Goal: Task Accomplishment & Management: Use online tool/utility

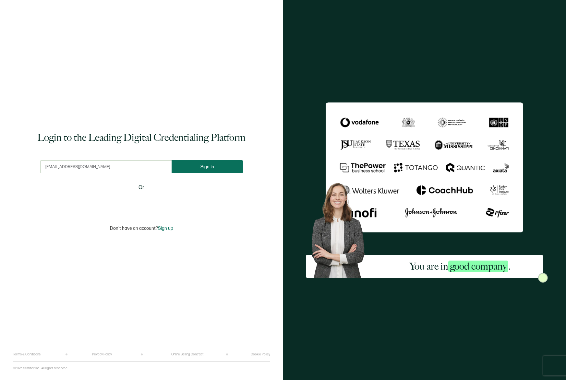
click at [208, 169] on span "Sign In" at bounding box center [207, 167] width 14 height 5
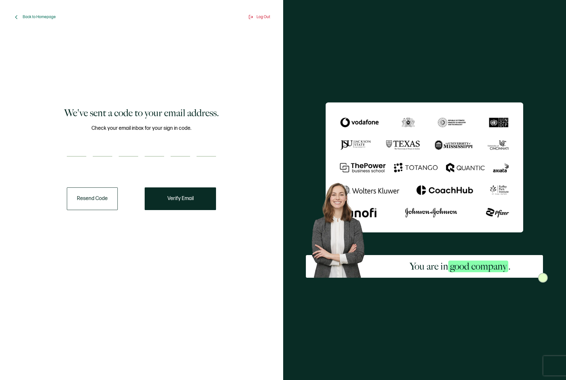
click at [79, 151] on input "number" at bounding box center [76, 150] width 19 height 13
paste input "5"
type input "5"
type input "6"
type input "5"
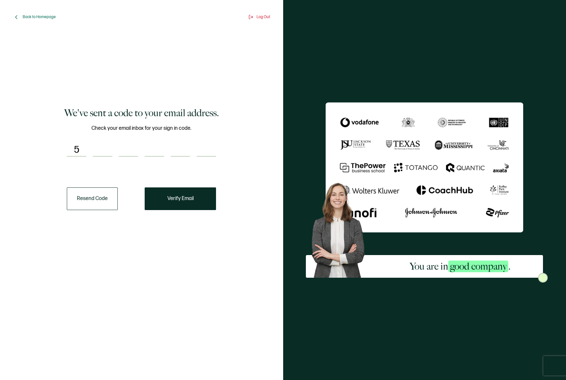
type input "0"
type input "2"
click at [183, 205] on button "Verify Email" at bounding box center [180, 199] width 71 height 23
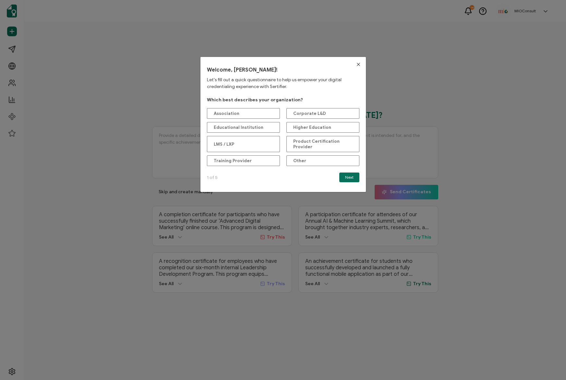
click at [357, 65] on icon "Close" at bounding box center [358, 64] width 5 height 5
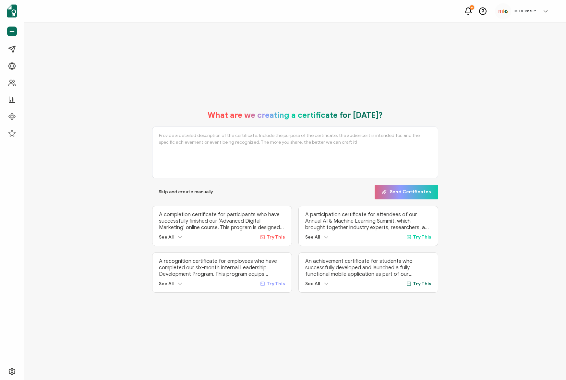
click at [303, 77] on div "What are we creating a certificate for [DATE]? Skip and create manually Send Ce…" at bounding box center [294, 202] width 541 height 358
click at [476, 107] on div "What are we creating a certificate for [DATE]? Skip and create manually Send Ce…" at bounding box center [295, 201] width 509 height 195
click at [197, 190] on span "Skip and create manually" at bounding box center [185, 192] width 54 height 5
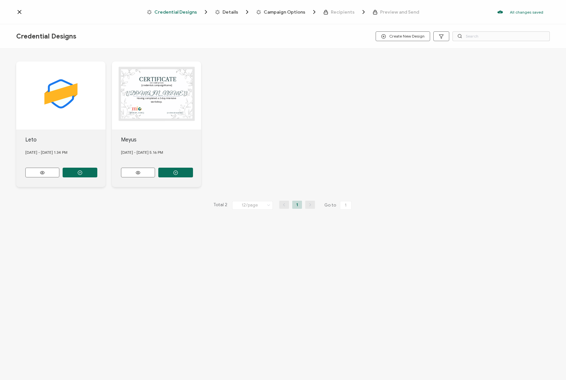
click at [20, 8] on div "Credential Designs Details Campaign Options Recipients Preview and Send All cha…" at bounding box center [283, 12] width 566 height 24
click at [20, 13] on icon at bounding box center [19, 11] width 3 height 3
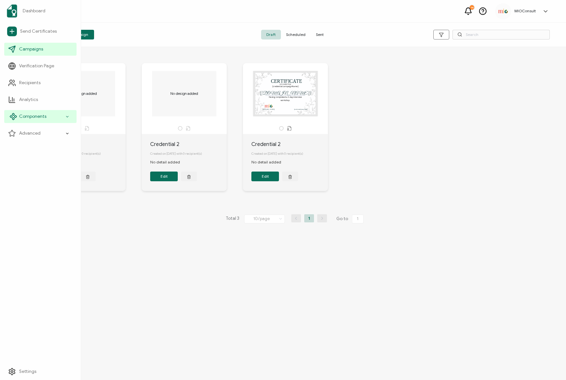
click at [65, 117] on icon at bounding box center [67, 116] width 4 height 7
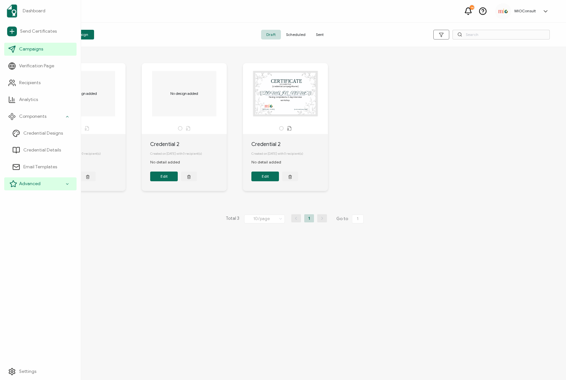
click at [65, 182] on icon at bounding box center [67, 184] width 4 height 7
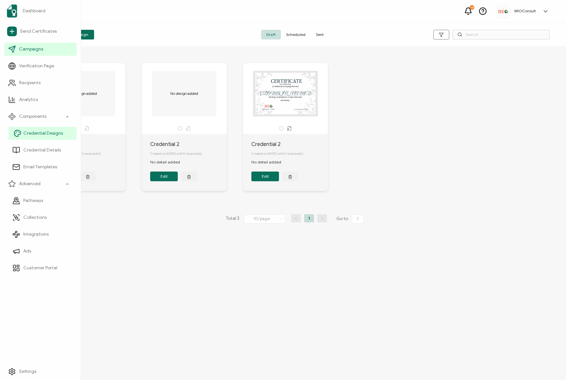
click at [47, 135] on span "Credential Designs" at bounding box center [43, 133] width 40 height 6
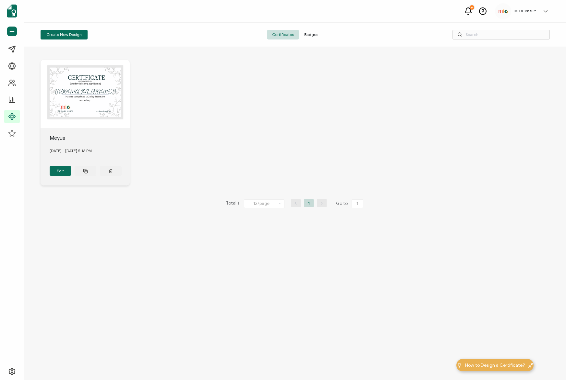
click at [546, 11] on icon at bounding box center [545, 11] width 3 height 2
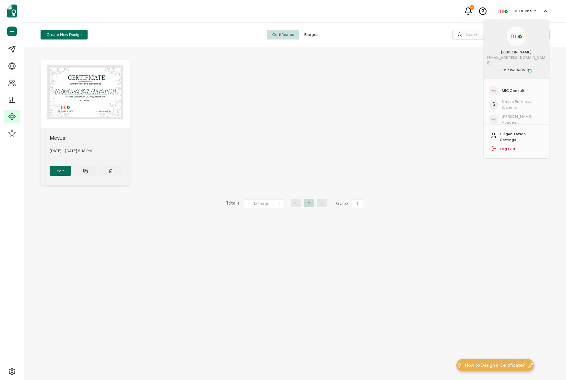
click at [488, 206] on div "Total 1 12/page 12/page 24/page 48/page 96/page 1 Go to 1" at bounding box center [295, 204] width 509 height 10
click at [449, 252] on div "CERTIFICATE This box will change accordingly to the corresponding values in the…" at bounding box center [294, 213] width 541 height 333
click at [544, 10] on icon at bounding box center [545, 11] width 6 height 6
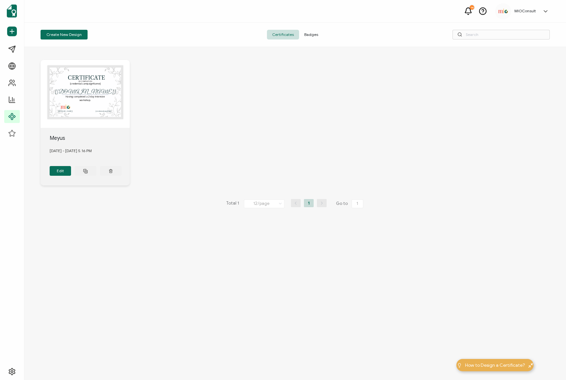
click at [482, 11] on icon at bounding box center [482, 11] width 8 height 8
drag, startPoint x: 333, startPoint y: 123, endPoint x: 387, endPoint y: 98, distance: 59.6
click at [335, 123] on div "CERTIFICATE This box will change accordingly to the corresponding values in the…" at bounding box center [295, 123] width 509 height 152
click at [474, 10] on div "14 MIOConsult [PERSON_NAME] [EMAIL_ADDRESS][DOMAIN_NAME] ID: 71560605 MIOConsul…" at bounding box center [294, 11] width 541 height 23
click at [470, 11] on icon at bounding box center [468, 11] width 8 height 8
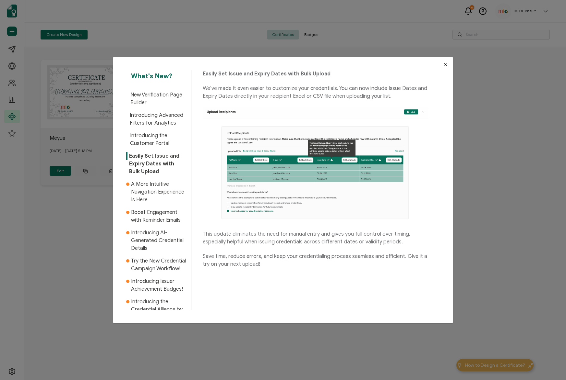
click at [461, 115] on div "What's New? New Verification Page Builder Introducing Advanced Filters for Anal…" at bounding box center [283, 190] width 566 height 380
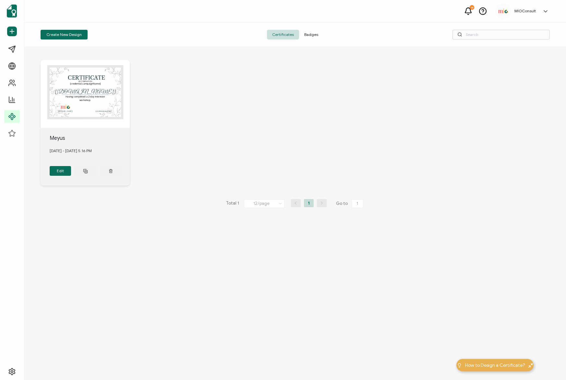
click at [347, 110] on div "CERTIFICATE This box will change accordingly to the corresponding values in the…" at bounding box center [295, 123] width 509 height 152
click at [68, 34] on button "Create New Design" at bounding box center [64, 35] width 47 height 10
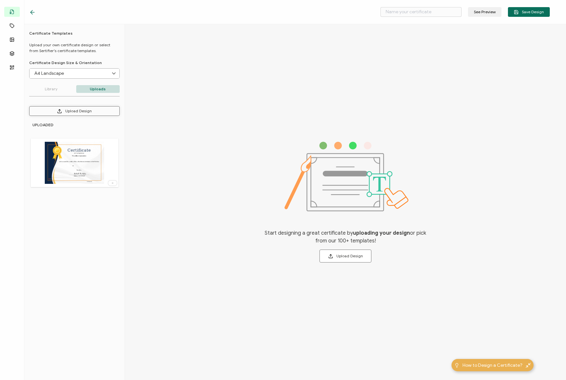
click at [83, 114] on button "Upload Design" at bounding box center [74, 111] width 90 height 10
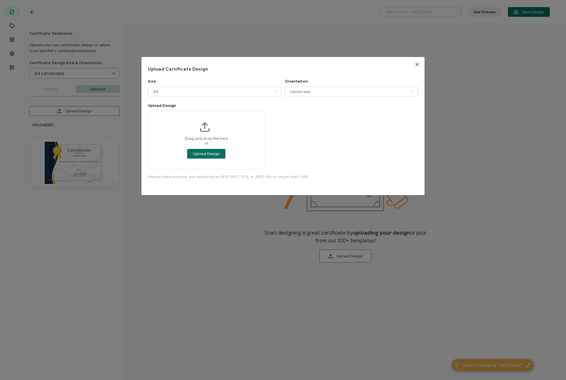
drag, startPoint x: 212, startPoint y: 156, endPoint x: 306, endPoint y: 121, distance: 100.5
click at [306, 121] on div "Drag and drop file here or Upload Design" at bounding box center [283, 140] width 270 height 58
click at [297, 94] on input "Landscape" at bounding box center [351, 92] width 133 height 10
click at [275, 59] on div "Upload Certificate Design Size A4 A4 Letter Legal 16:9 Orientation Landscape Up…" at bounding box center [282, 126] width 283 height 138
click at [221, 156] on button "Upload Design" at bounding box center [206, 154] width 38 height 10
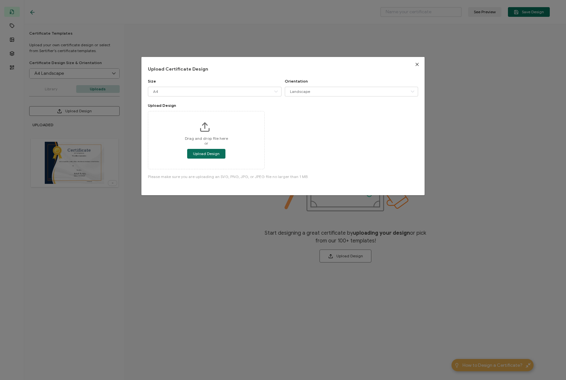
click at [415, 67] on button "Close" at bounding box center [416, 64] width 15 height 15
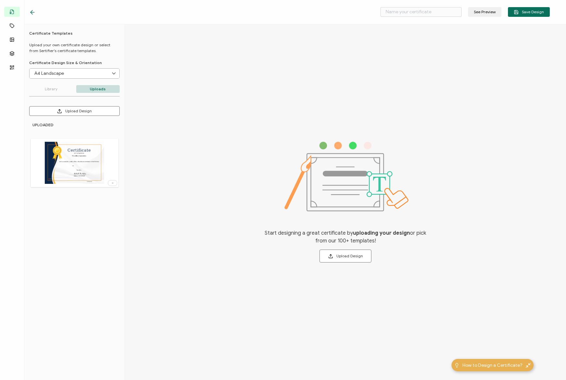
click at [222, 60] on div "Start designing a great certificate by uploading your design or pick from our 1…" at bounding box center [345, 202] width 441 height 356
click at [30, 11] on icon at bounding box center [32, 12] width 6 height 6
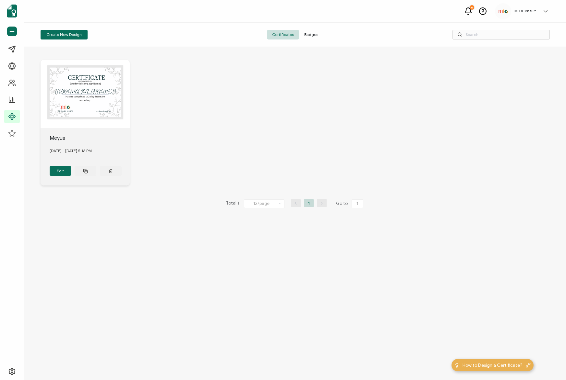
click at [278, 129] on div "CERTIFICATE This box will change accordingly to the corresponding values in the…" at bounding box center [295, 123] width 509 height 152
click at [207, 136] on div "CERTIFICATE This box will change accordingly to the corresponding values in the…" at bounding box center [295, 123] width 509 height 152
click at [193, 98] on div "CERTIFICATE This box will change accordingly to the corresponding values in the…" at bounding box center [295, 123] width 509 height 152
click at [61, 33] on button "Create New Design" at bounding box center [64, 35] width 47 height 10
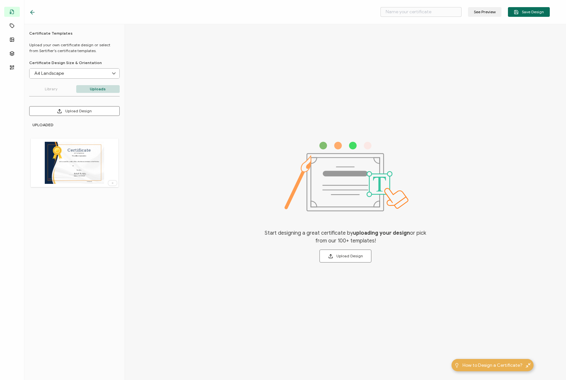
click at [103, 112] on button "Upload Design" at bounding box center [74, 111] width 90 height 10
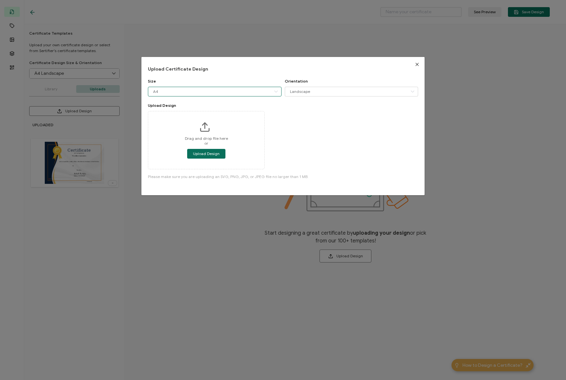
click at [168, 91] on input "A4" at bounding box center [214, 92] width 133 height 10
drag, startPoint x: 87, startPoint y: 230, endPoint x: 81, endPoint y: 205, distance: 25.0
click at [87, 229] on div "Upload Certificate Design Size A4 Orientation Landscape Landscape Portrait Uplo…" at bounding box center [283, 190] width 566 height 380
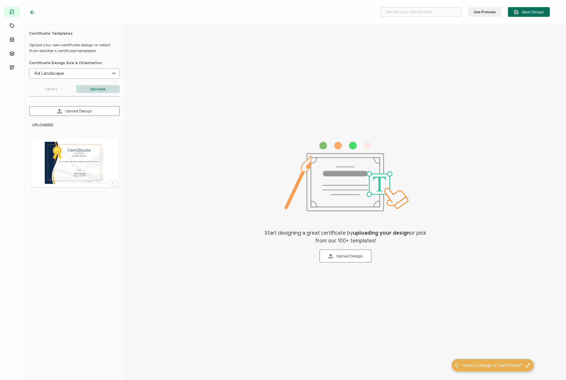
click at [66, 157] on img at bounding box center [75, 163] width 60 height 42
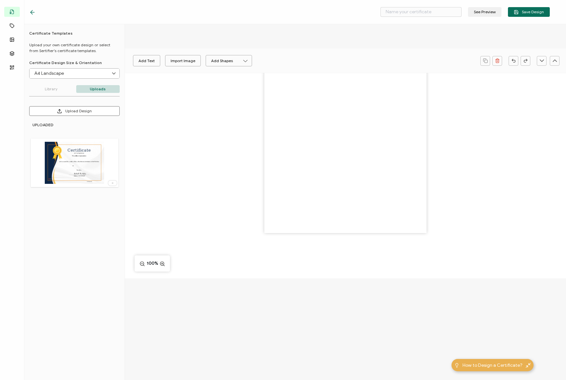
type input "Blank"
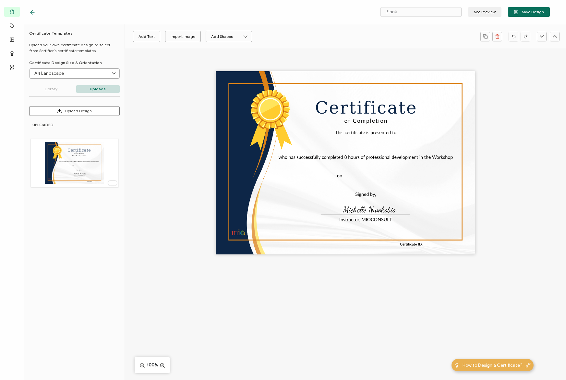
click at [33, 14] on icon at bounding box center [32, 12] width 6 height 6
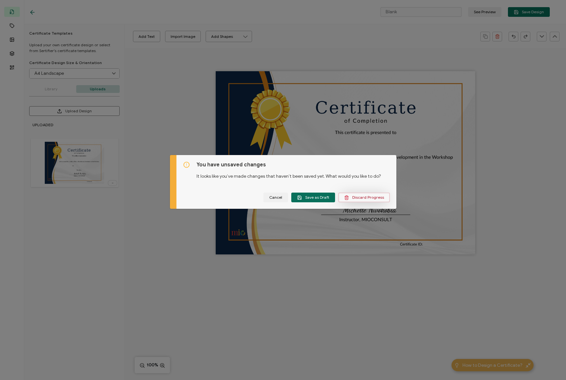
click at [370, 197] on span "Discard Progress" at bounding box center [364, 197] width 40 height 5
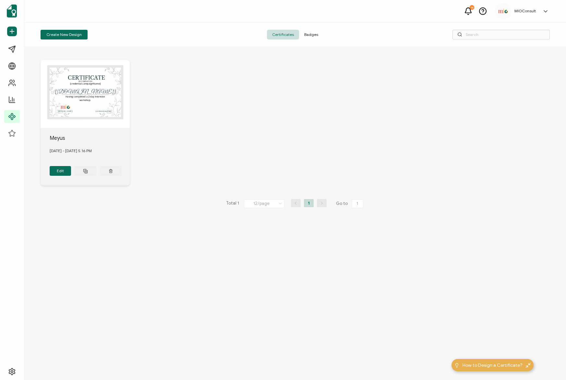
click at [202, 125] on div "CERTIFICATE This box will change accordingly to the corresponding values in the…" at bounding box center [295, 123] width 509 height 152
click at [71, 35] on button "Create New Design" at bounding box center [64, 35] width 47 height 10
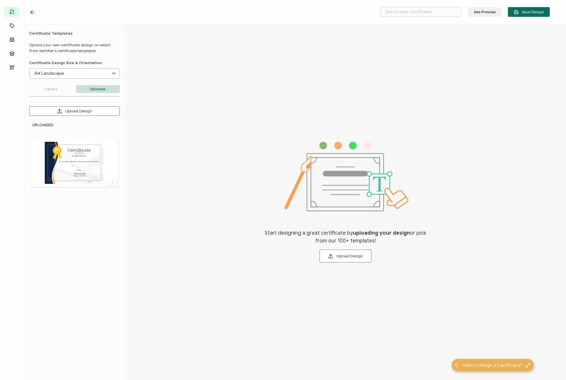
click at [85, 163] on img at bounding box center [75, 163] width 60 height 42
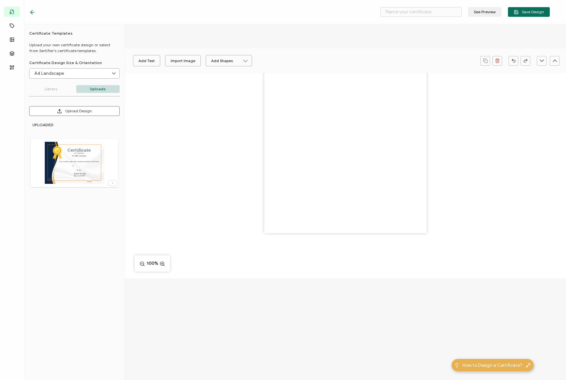
type input "Blank"
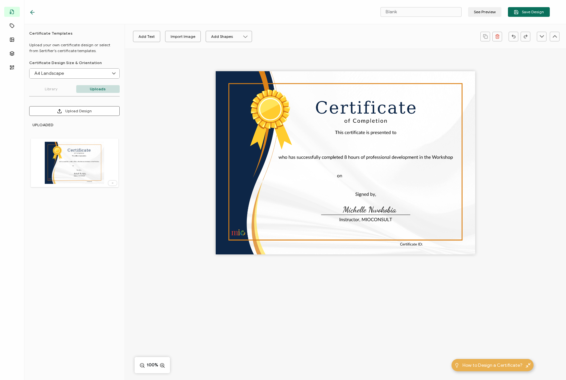
click at [321, 321] on div "Add Text Import Image Add Shapes Rectangle Ellipse 100%" at bounding box center [345, 215] width 441 height 332
click at [244, 37] on icon at bounding box center [245, 37] width 6 height 6
click at [152, 37] on button "Add Text" at bounding box center [146, 36] width 27 height 11
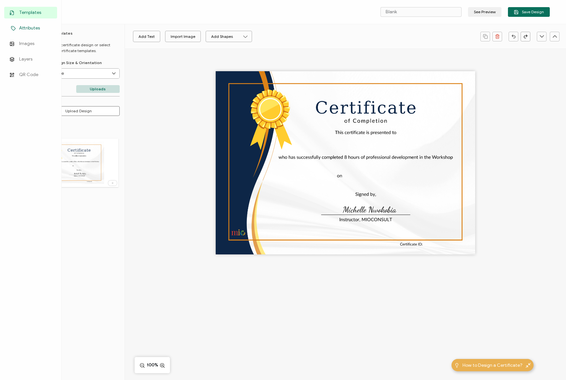
click at [33, 28] on span "Attributes" at bounding box center [29, 28] width 21 height 6
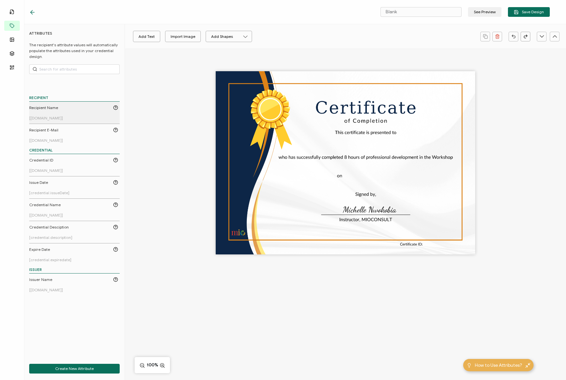
click at [49, 109] on span "Recipient Name" at bounding box center [43, 108] width 29 height 6
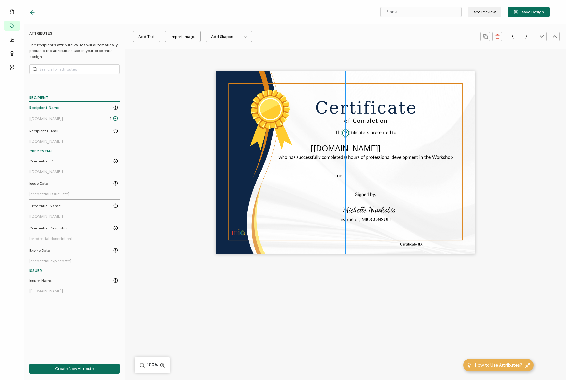
drag, startPoint x: 339, startPoint y: 165, endPoint x: 339, endPoint y: 150, distance: 14.9
click at [339, 150] on pre "[[DOMAIN_NAME]]" at bounding box center [345, 148] width 70 height 11
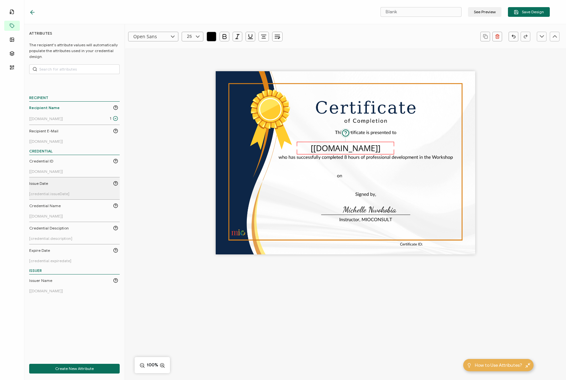
click at [73, 190] on link "Issue Date [credential.issueDate]" at bounding box center [73, 189] width 89 height 16
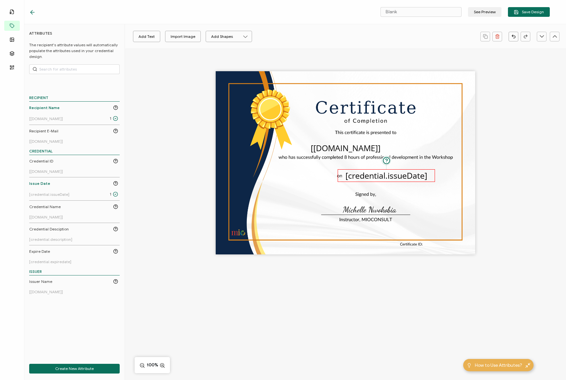
drag, startPoint x: 356, startPoint y: 165, endPoint x: 397, endPoint y: 177, distance: 42.7
click at [397, 177] on pre "[credential.issueDate]" at bounding box center [386, 175] width 82 height 11
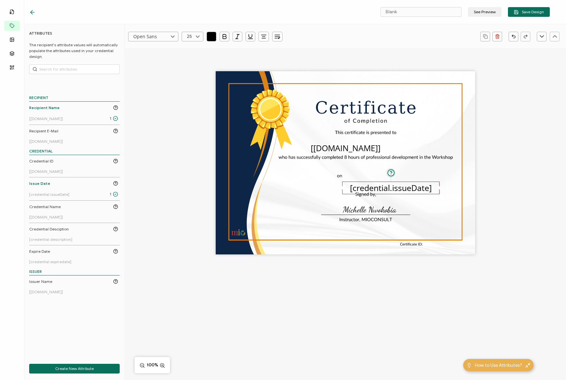
drag, startPoint x: 386, startPoint y: 176, endPoint x: 391, endPoint y: 189, distance: 13.1
click at [391, 189] on pre "[credential.issueDate]" at bounding box center [391, 187] width 82 height 11
click at [81, 238] on div "[credential.description]" at bounding box center [73, 239] width 89 height 5
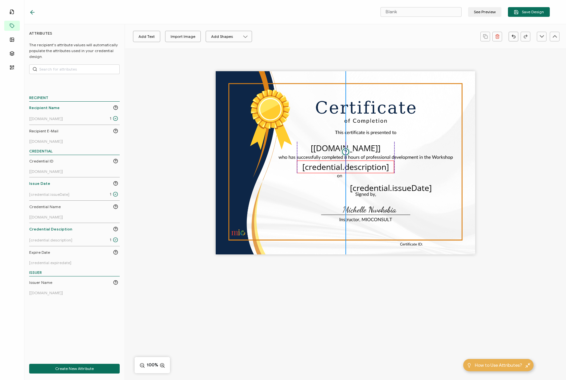
drag, startPoint x: 363, startPoint y: 164, endPoint x: 362, endPoint y: 168, distance: 3.9
click at [362, 168] on pre "[credential.description]" at bounding box center [345, 166] width 87 height 11
drag, startPoint x: 392, startPoint y: 188, endPoint x: 346, endPoint y: 184, distance: 45.8
click at [346, 184] on pre "[credential.issueDate]" at bounding box center [345, 184] width 82 height 11
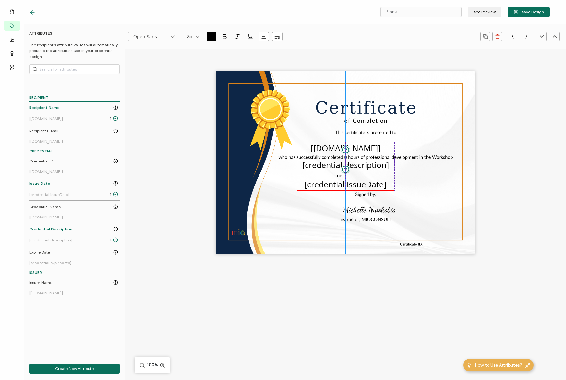
click at [328, 167] on pre "[credential.description]" at bounding box center [345, 164] width 87 height 11
click at [433, 197] on div "The recipient’s full name, which will be automatically filled based on the info…" at bounding box center [345, 162] width 259 height 183
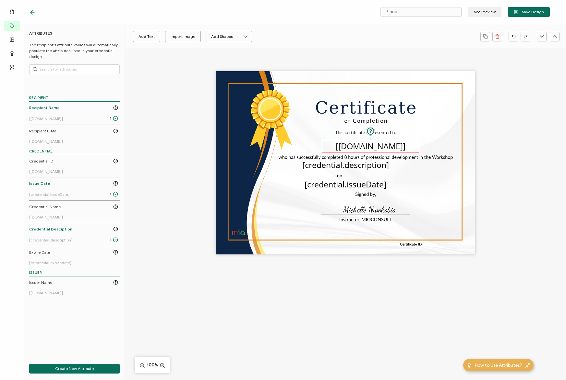
drag, startPoint x: 357, startPoint y: 148, endPoint x: 382, endPoint y: 146, distance: 25.0
click at [382, 146] on pre "[[DOMAIN_NAME]]" at bounding box center [370, 146] width 70 height 11
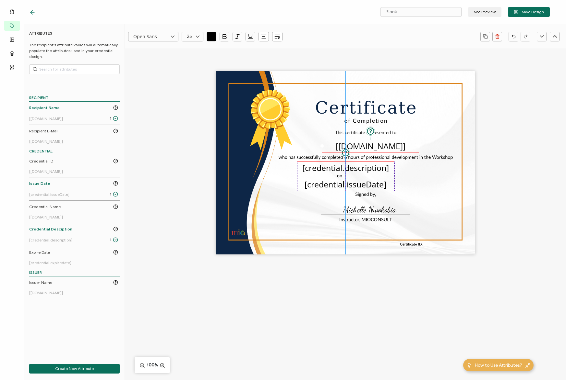
drag, startPoint x: 351, startPoint y: 167, endPoint x: 349, endPoint y: 170, distance: 3.5
click at [349, 170] on pre "[credential.description]" at bounding box center [345, 167] width 87 height 11
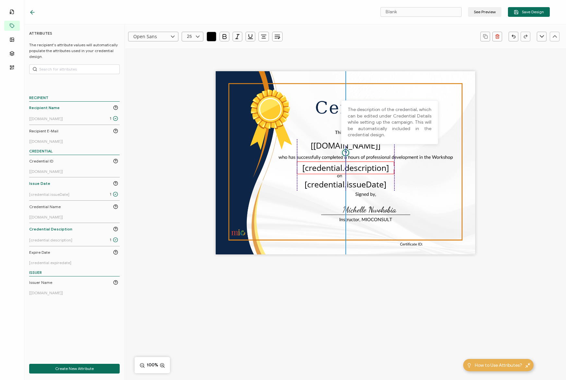
drag, startPoint x: 368, startPoint y: 149, endPoint x: 344, endPoint y: 148, distance: 24.6
click at [344, 148] on div "The recipient’s full name, which will be automatically filled based on the info…" at bounding box center [345, 162] width 259 height 183
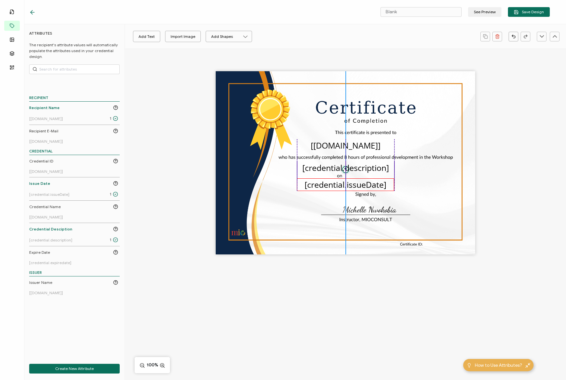
click at [344, 185] on pre "[credential.issueDate]" at bounding box center [345, 184] width 82 height 11
click at [365, 211] on div "The recipient’s full name, which will be automatically filled based on the info…" at bounding box center [345, 162] width 259 height 183
